Goal: Task Accomplishment & Management: Manage account settings

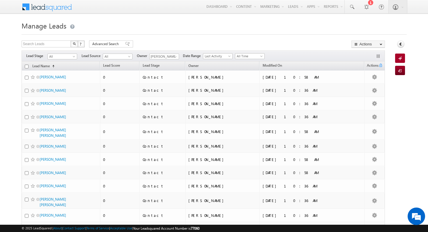
click at [26, 66] on input "checkbox" at bounding box center [27, 67] width 4 height 4
checkbox input "true"
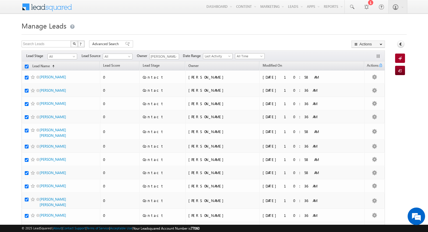
checkbox input "true"
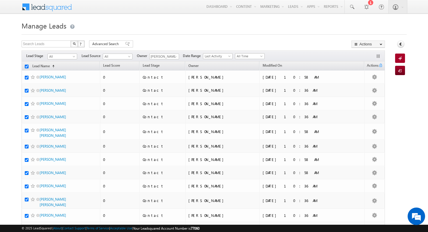
checkbox input "true"
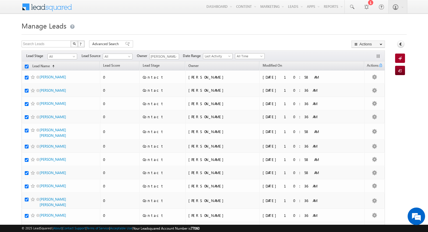
checkbox input "true"
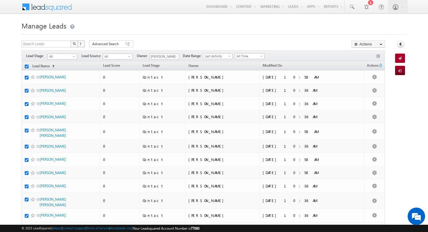
checkbox input "true"
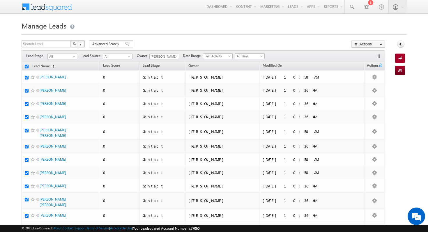
checkbox input "true"
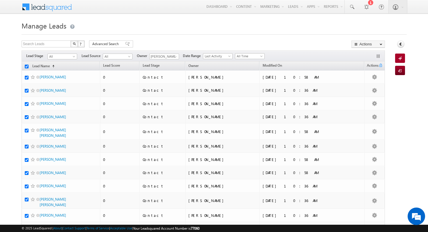
checkbox input "true"
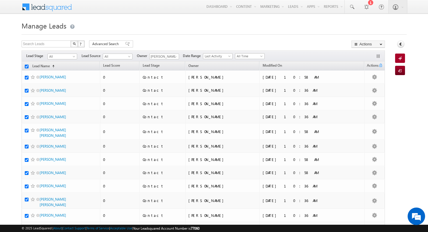
checkbox input "true"
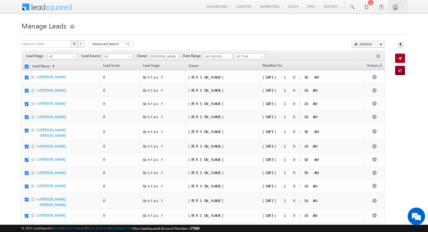
checkbox input "true"
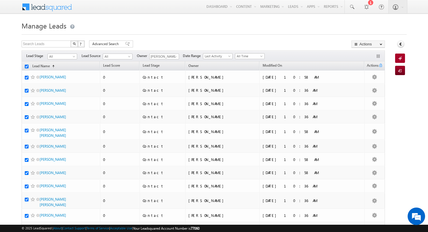
checkbox input "true"
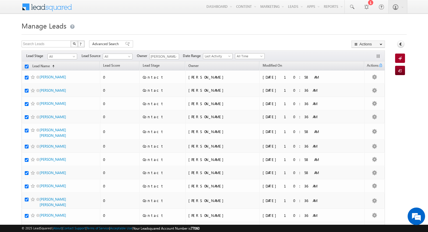
checkbox input "true"
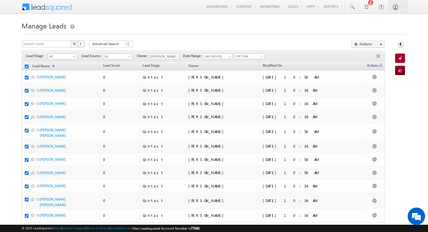
checkbox input "true"
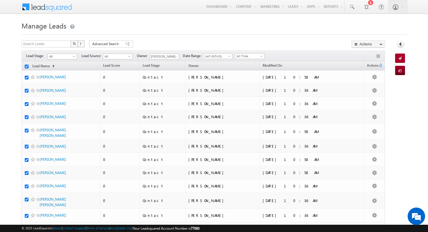
checkbox input "true"
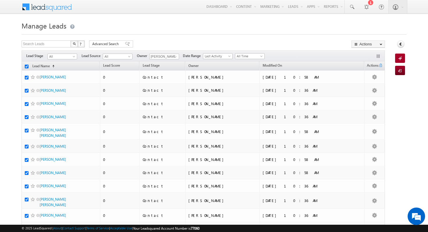
checkbox input "true"
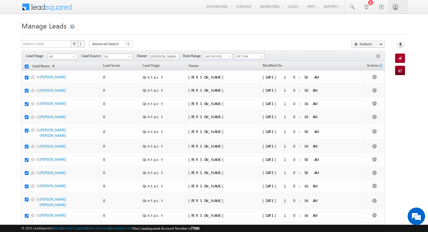
checkbox input "true"
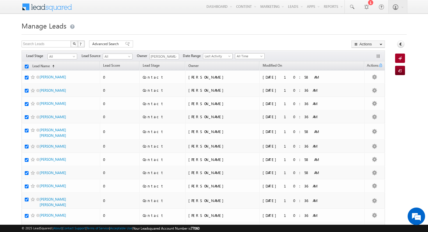
checkbox input "true"
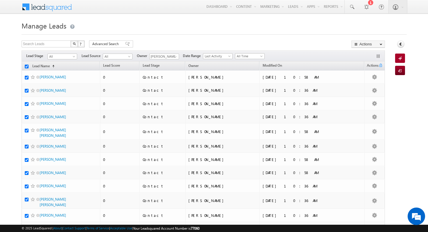
checkbox input "true"
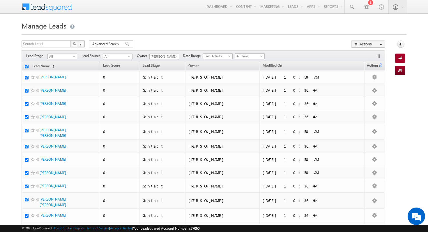
checkbox input "true"
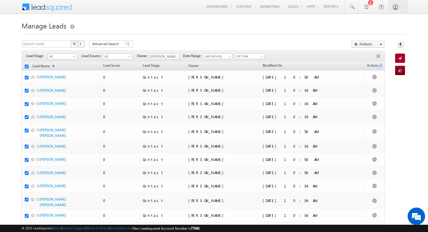
checkbox input "true"
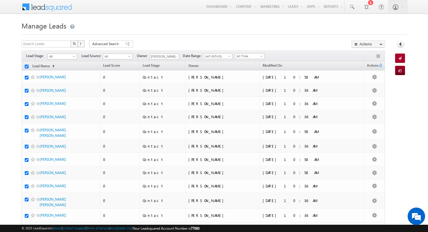
checkbox input "true"
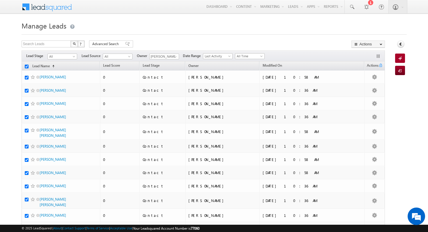
checkbox input "true"
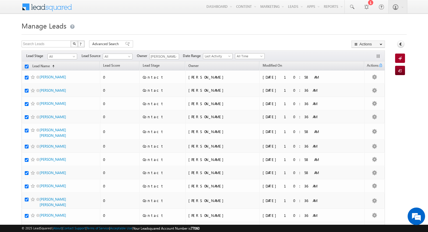
checkbox input "true"
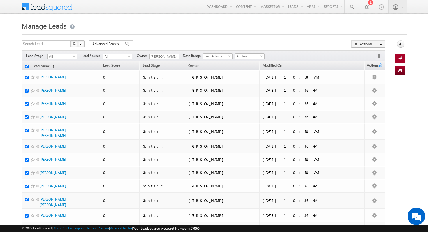
checkbox input "true"
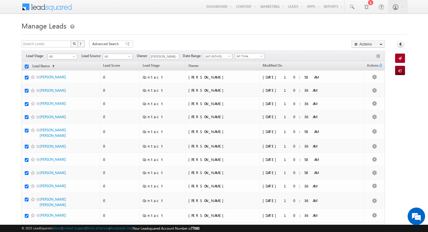
checkbox input "true"
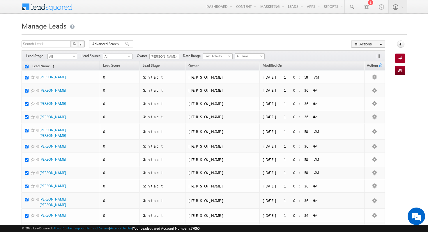
checkbox input "true"
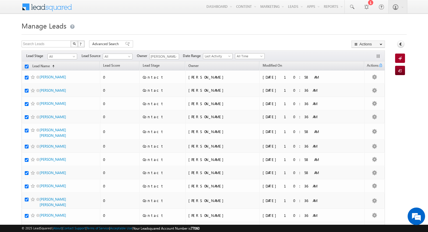
checkbox input "true"
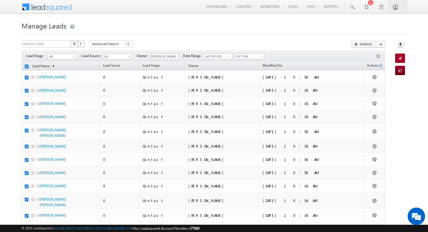
checkbox input "true"
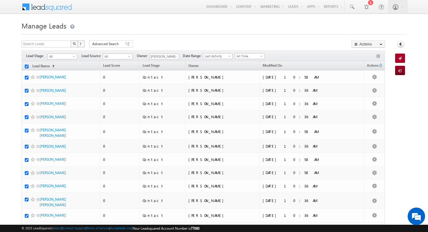
checkbox input "true"
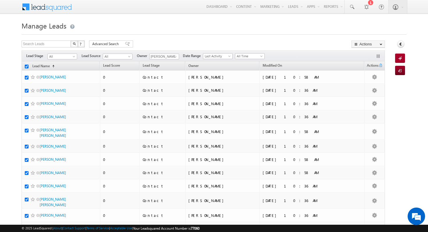
checkbox input "true"
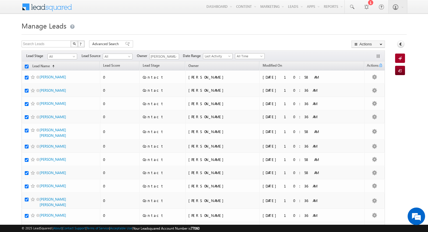
checkbox input "true"
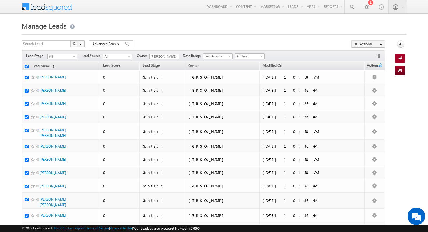
checkbox input "true"
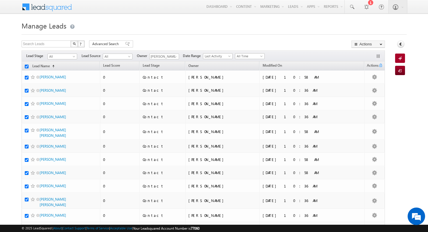
checkbox input "true"
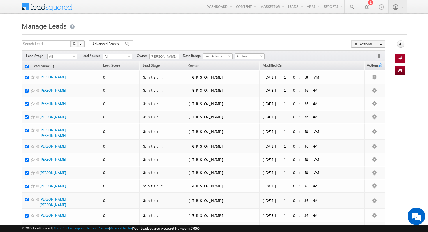
checkbox input "true"
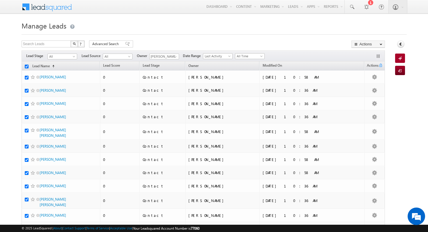
checkbox input "true"
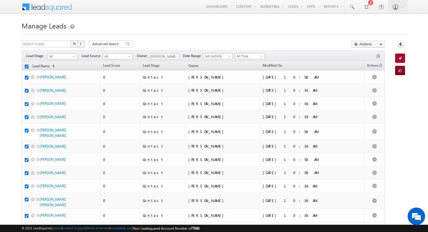
checkbox input "true"
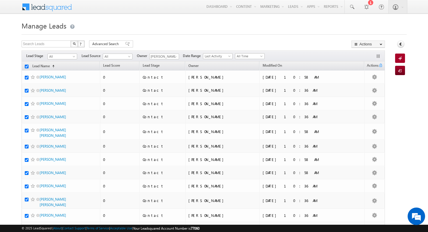
checkbox input "true"
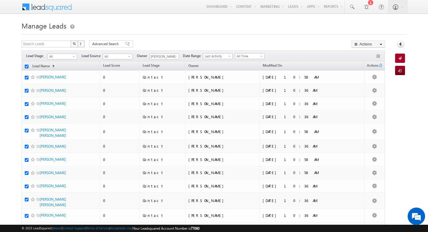
checkbox input "true"
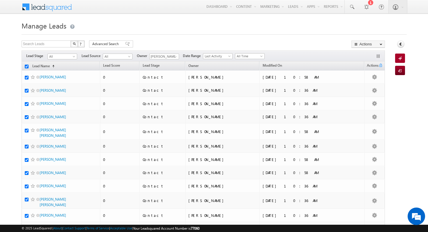
checkbox input "true"
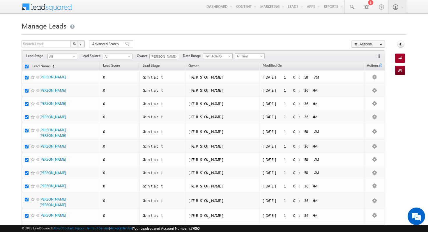
checkbox input "true"
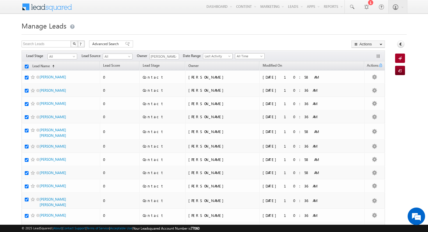
checkbox input "true"
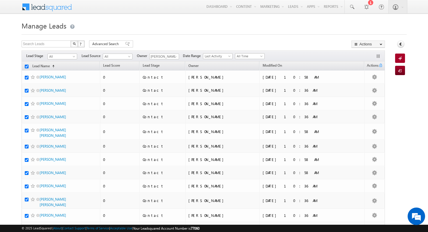
checkbox input "true"
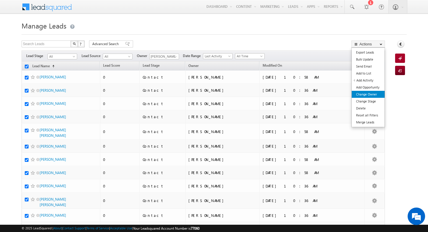
click at [375, 96] on link "Change Owner" at bounding box center [368, 94] width 33 height 7
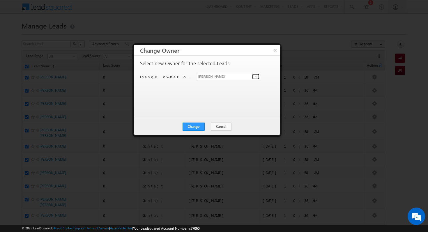
click at [254, 76] on link at bounding box center [255, 77] width 7 height 6
click at [234, 85] on link "[PERSON_NAME] [PERSON_NAME][EMAIL_ADDRESS][PERSON_NAME][DOMAIN_NAME]" at bounding box center [228, 85] width 63 height 11
click at [197, 127] on button "Change" at bounding box center [194, 127] width 22 height 8
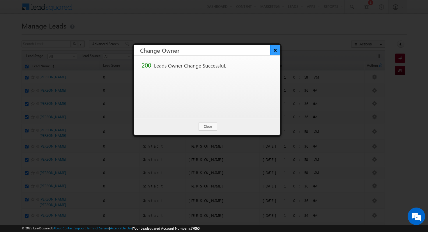
click at [273, 52] on button "×" at bounding box center [275, 50] width 10 height 10
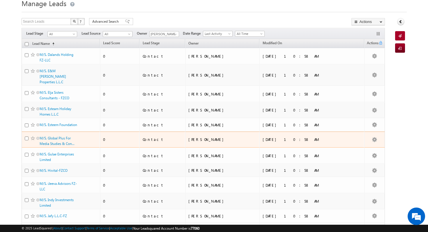
scroll to position [22, 0]
